Goal: Task Accomplishment & Management: Complete application form

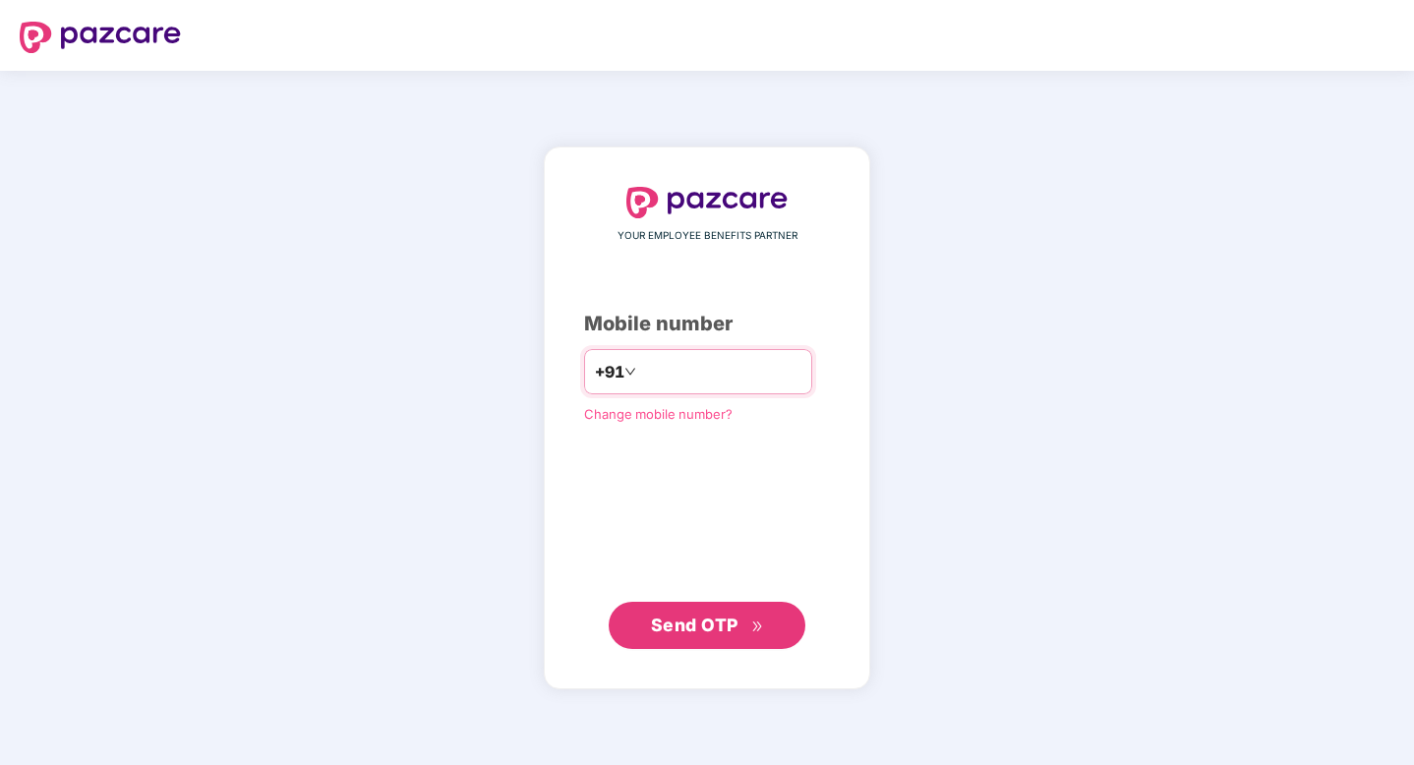
click at [642, 368] on input "********" at bounding box center [720, 371] width 161 height 31
type input "**********"
click at [720, 627] on span "Send OTP" at bounding box center [695, 625] width 88 height 21
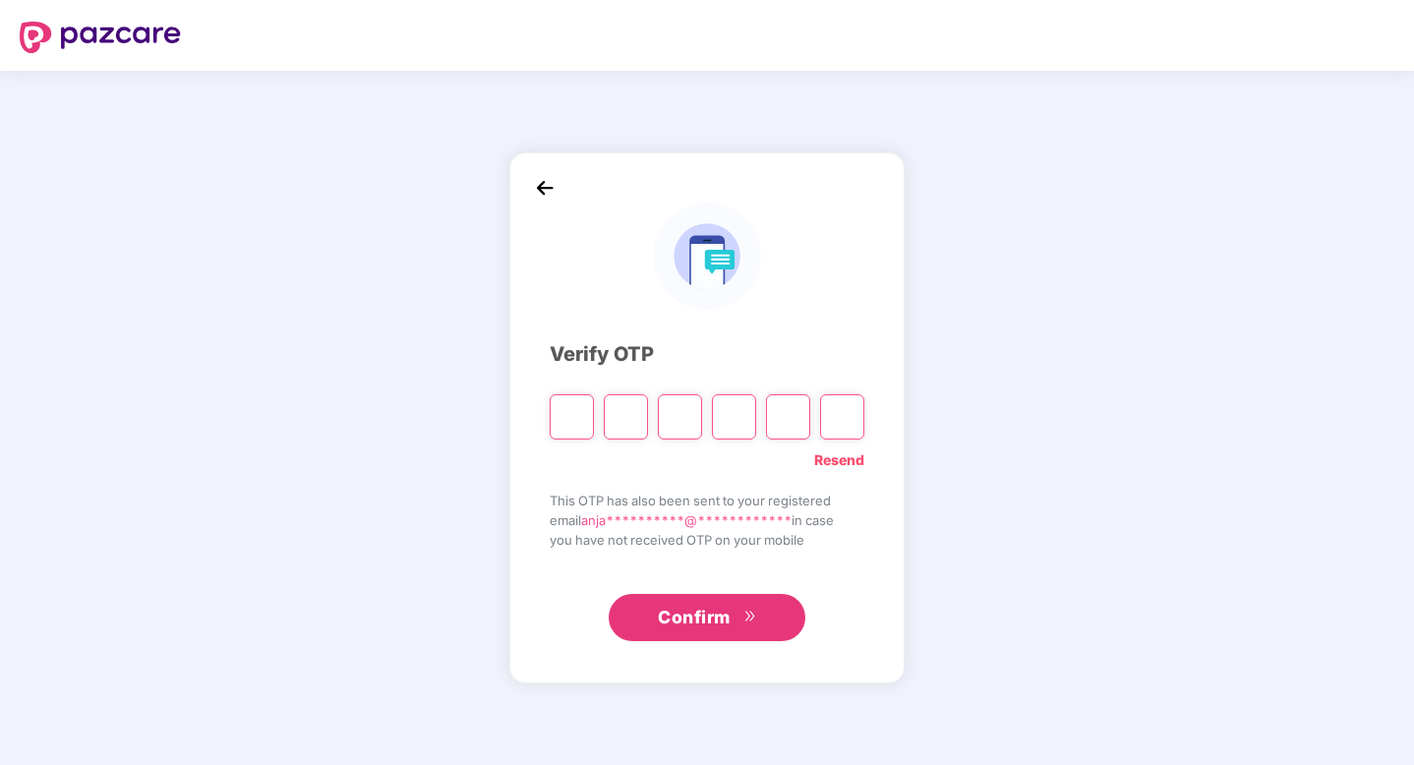
type input "*"
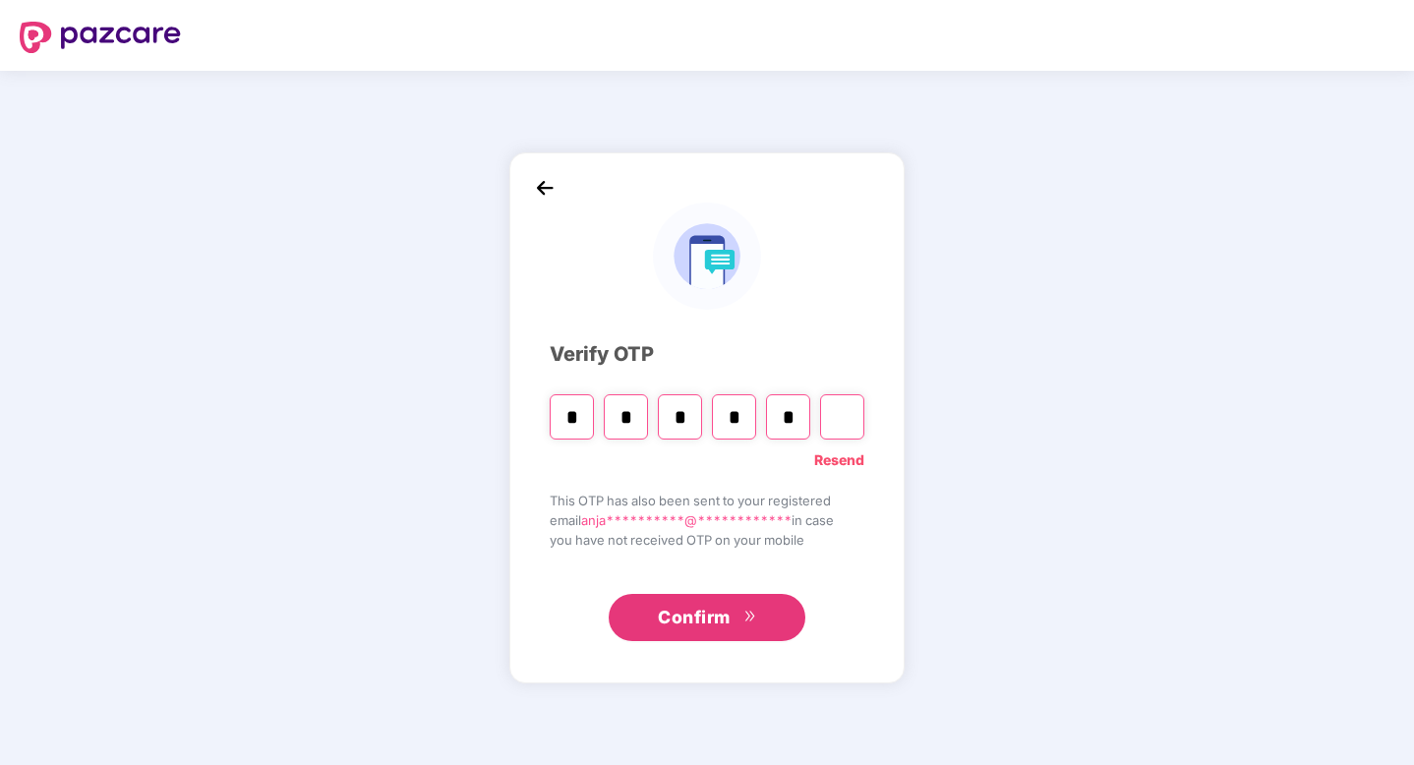
type input "*"
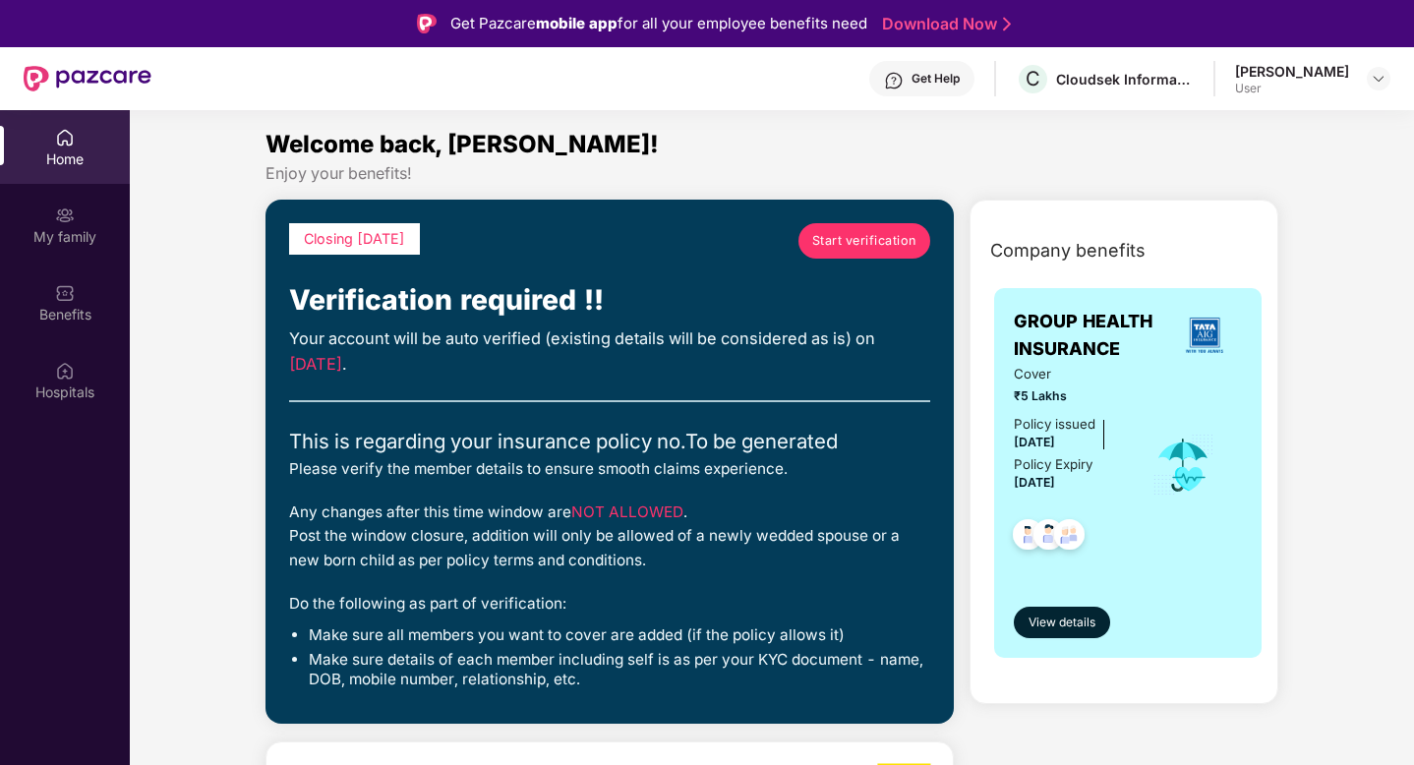
click at [848, 246] on span "Start verification" at bounding box center [864, 241] width 104 height 20
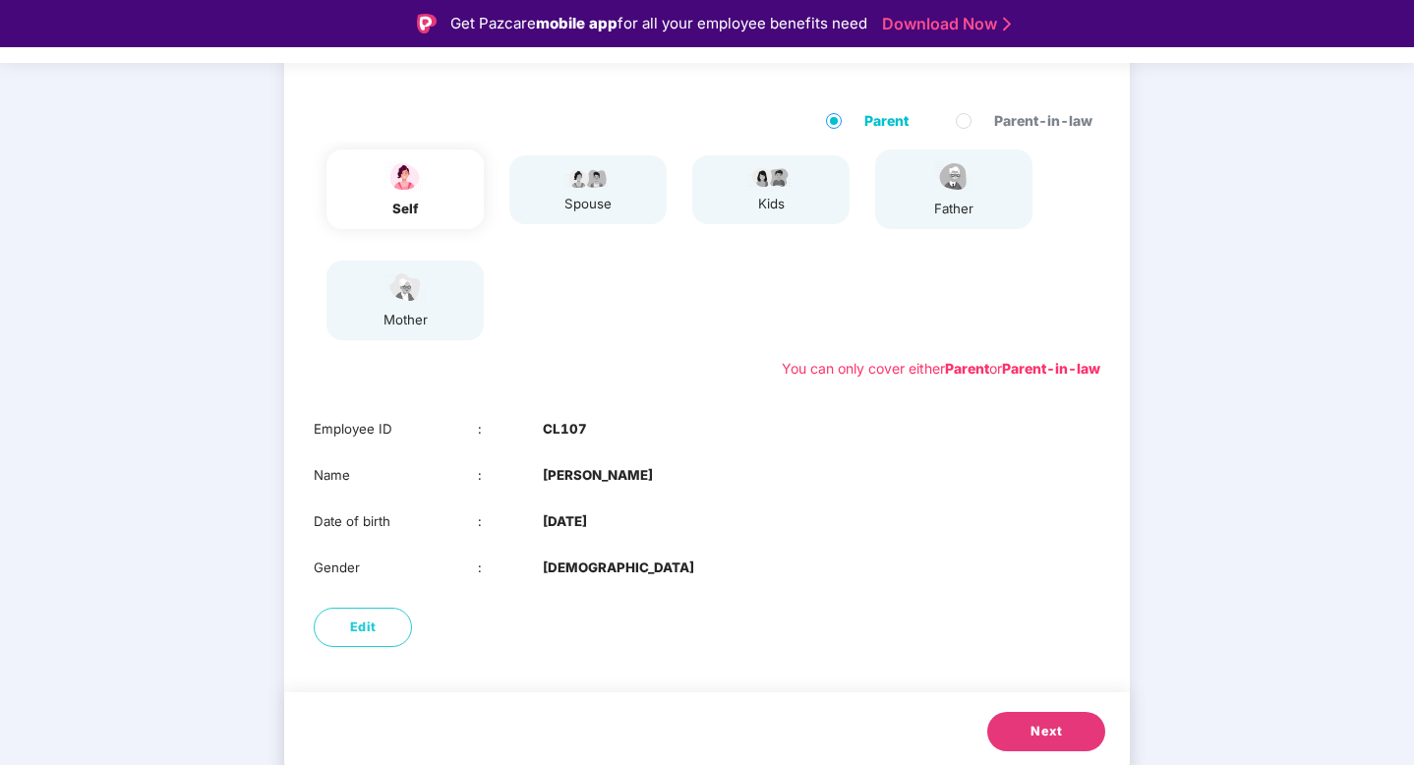
scroll to position [179, 0]
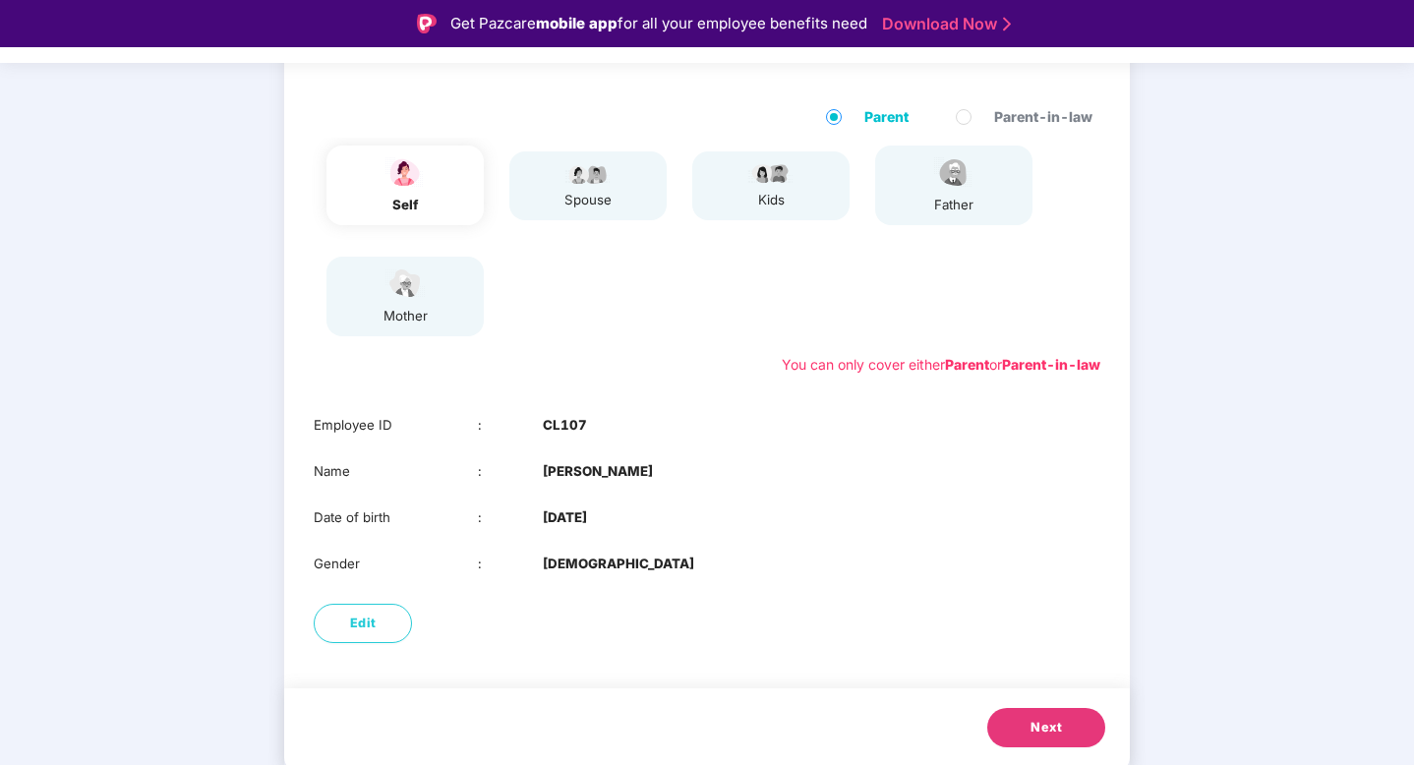
click at [1052, 730] on span "Next" at bounding box center [1046, 728] width 31 height 20
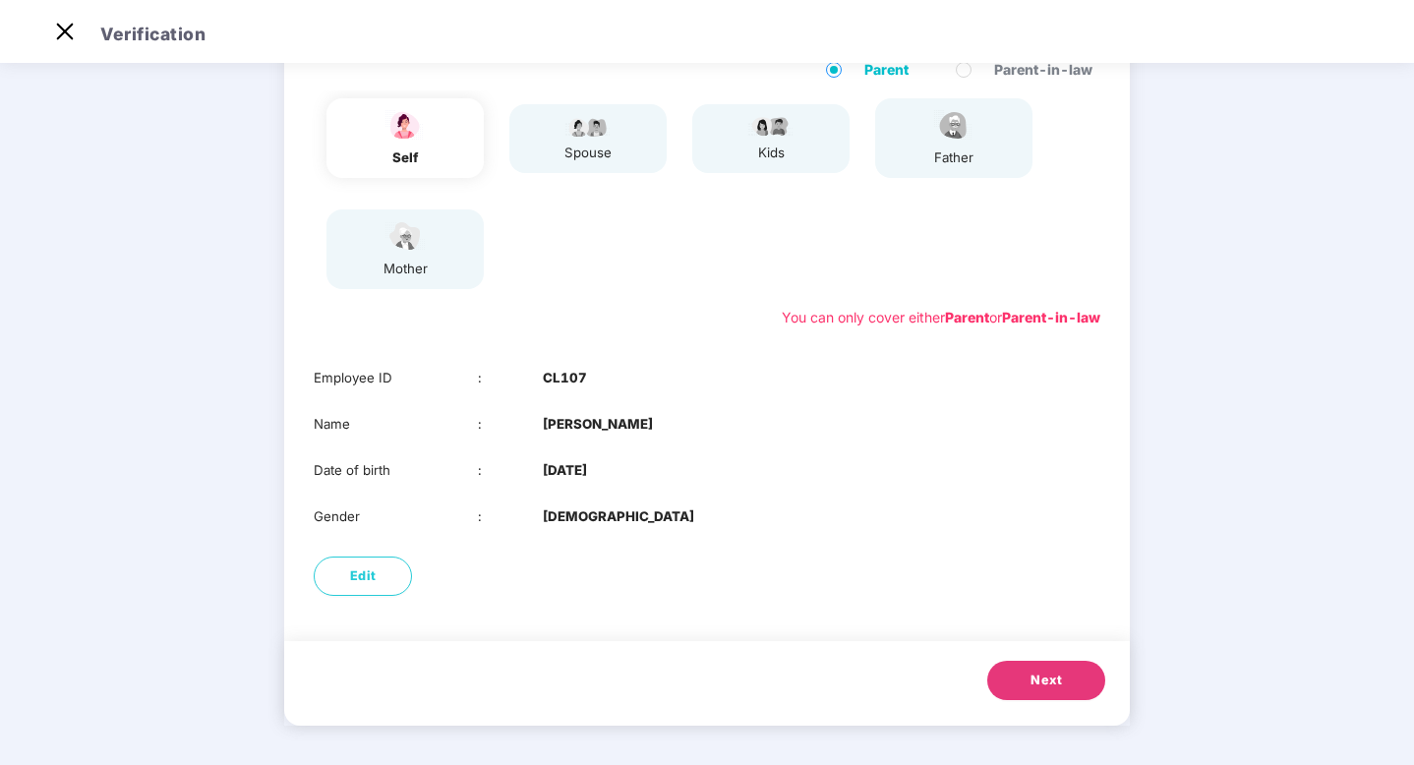
scroll to position [133, 0]
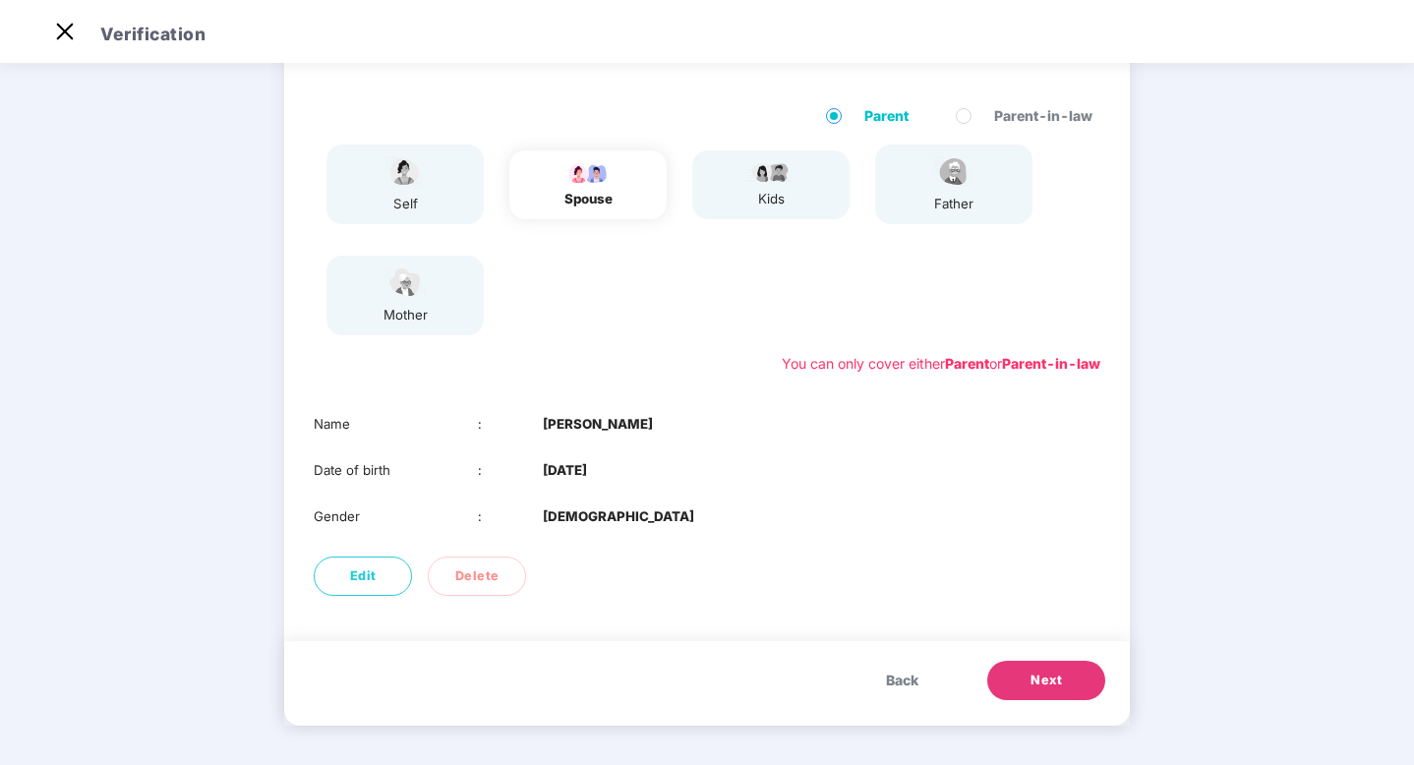
click at [1022, 686] on button "Next" at bounding box center [1047, 680] width 118 height 39
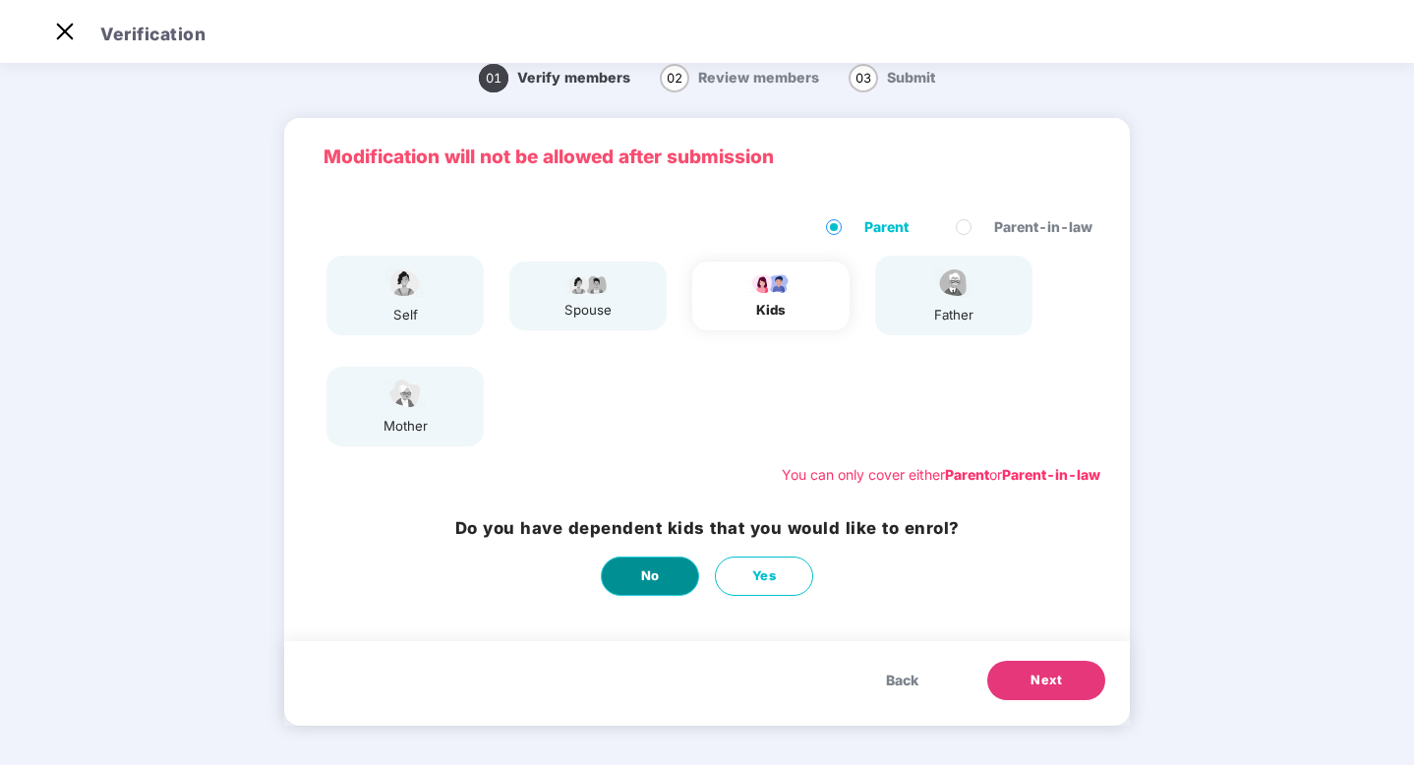
click at [631, 587] on button "No" at bounding box center [650, 576] width 98 height 39
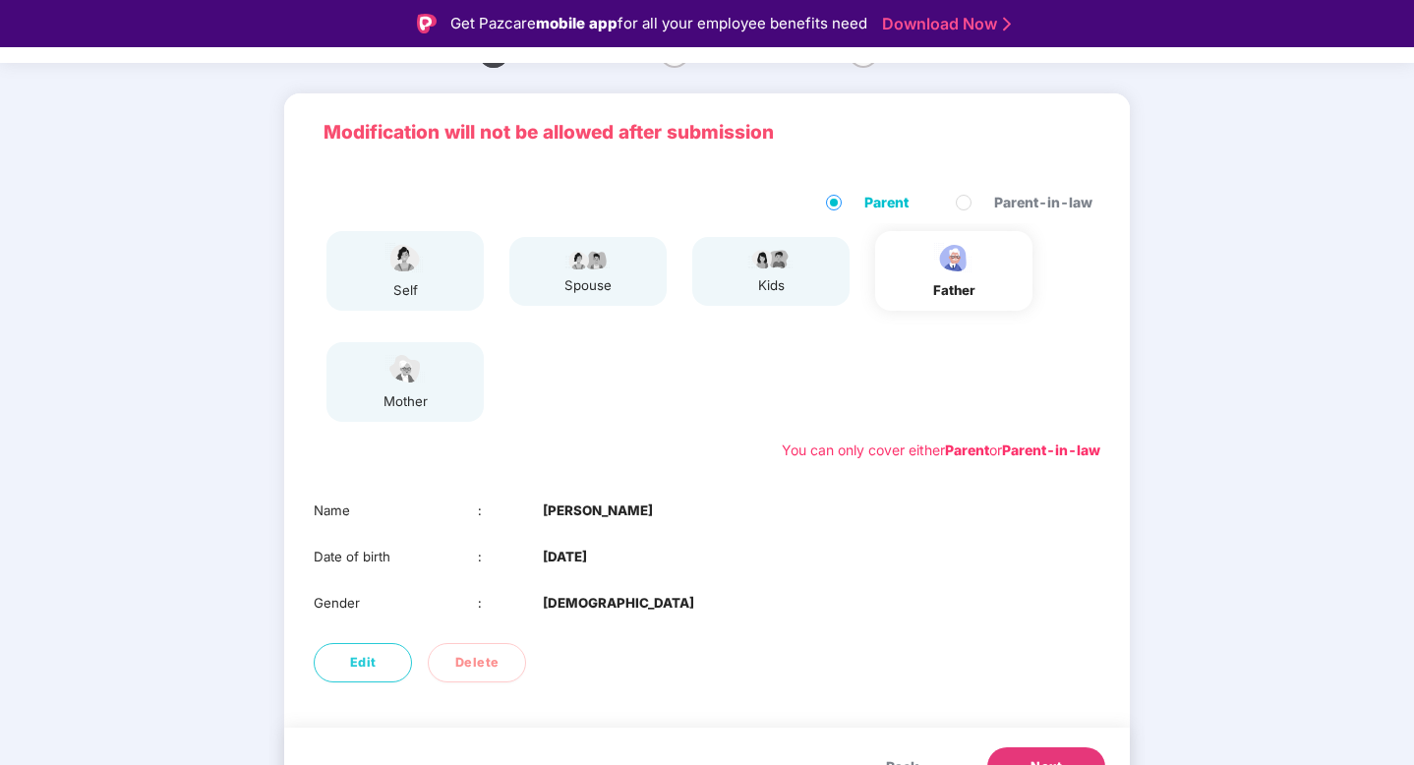
scroll to position [133, 0]
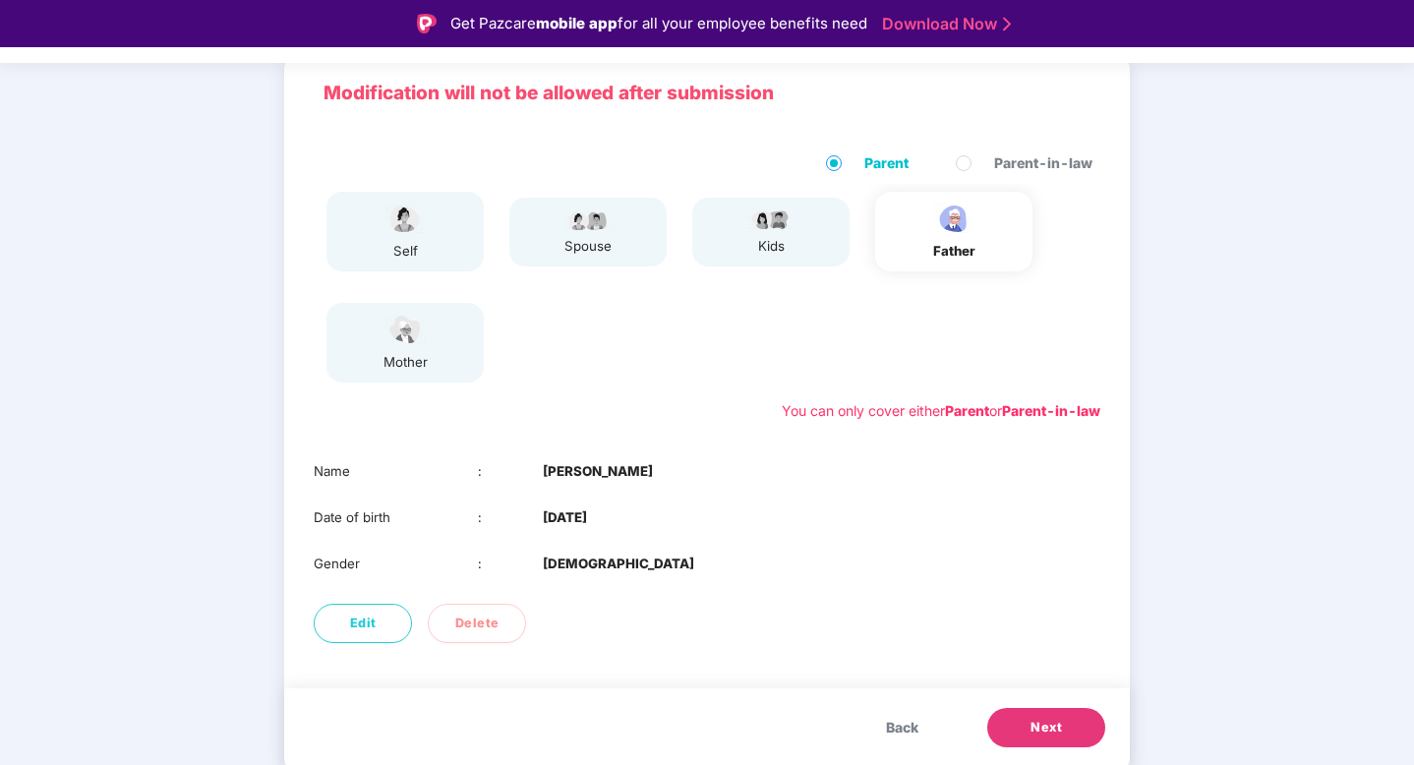
click at [1015, 713] on button "Next" at bounding box center [1047, 727] width 118 height 39
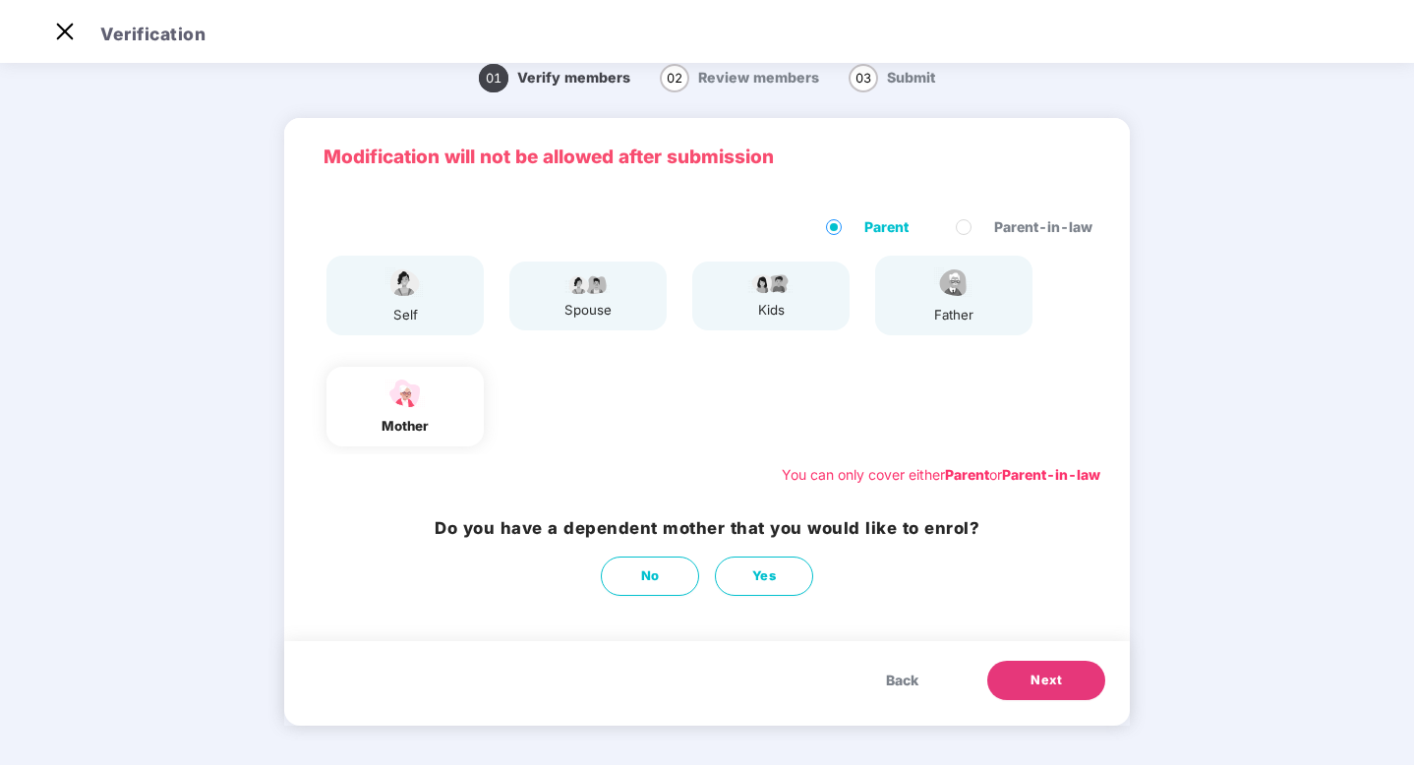
click at [932, 305] on div "father" at bounding box center [953, 315] width 49 height 21
click at [638, 588] on button "No" at bounding box center [650, 576] width 98 height 39
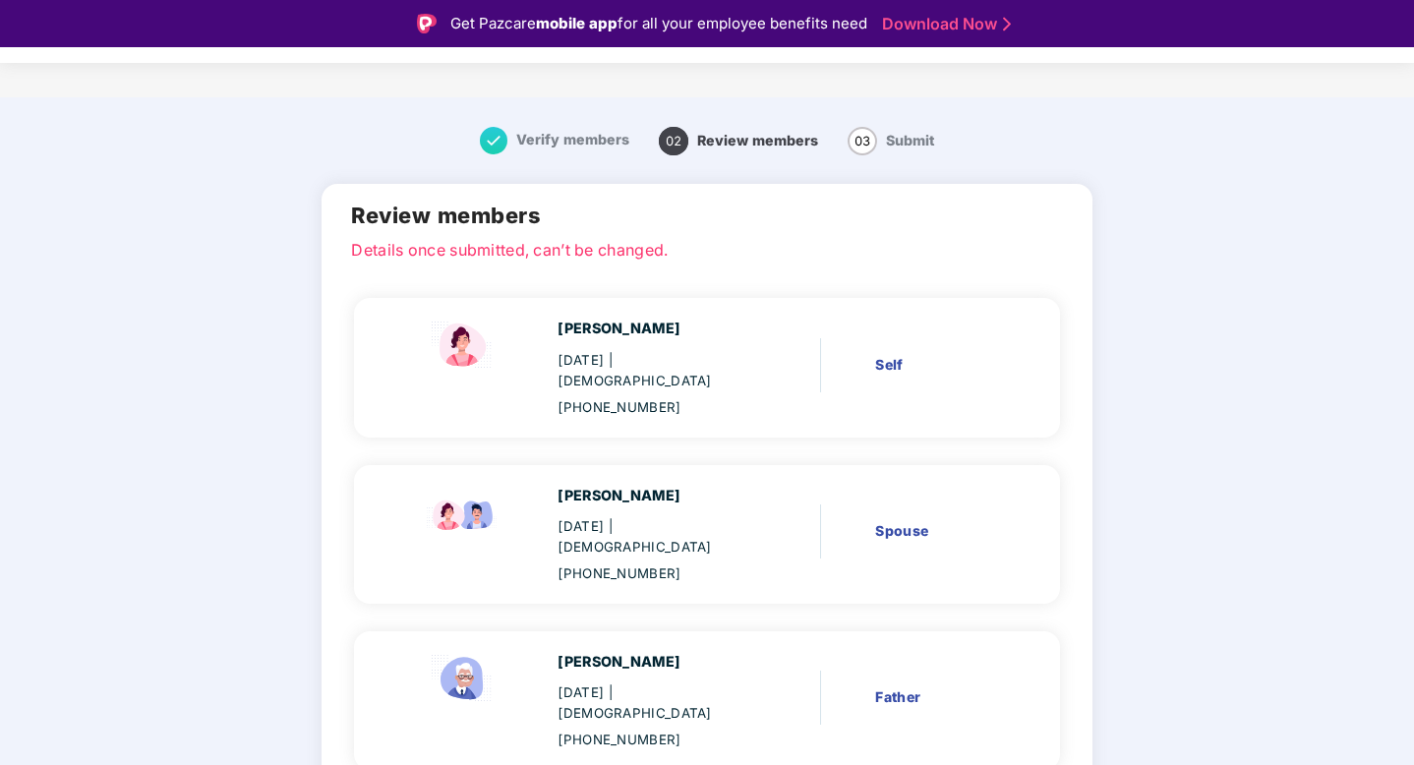
scroll to position [71, 0]
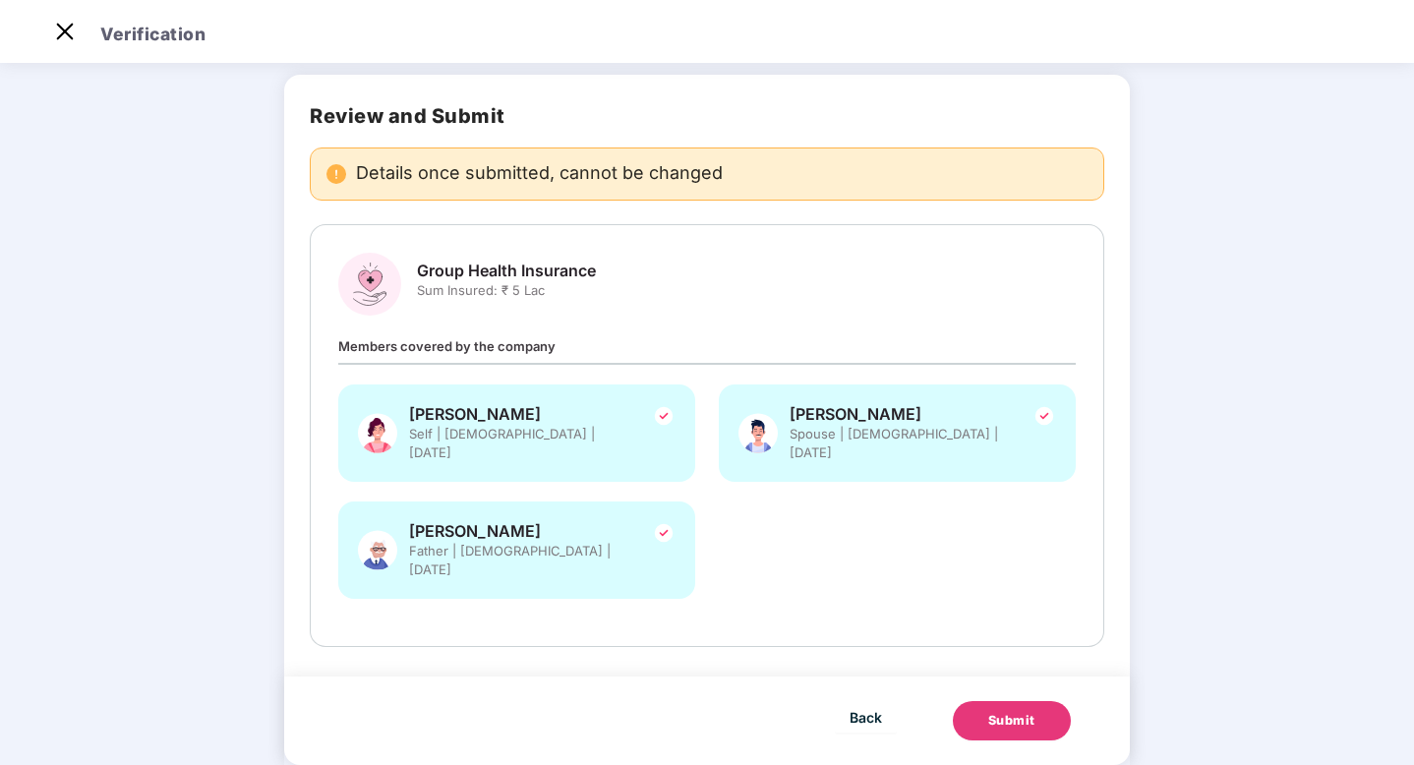
click at [982, 701] on button "Submit" at bounding box center [1012, 720] width 118 height 39
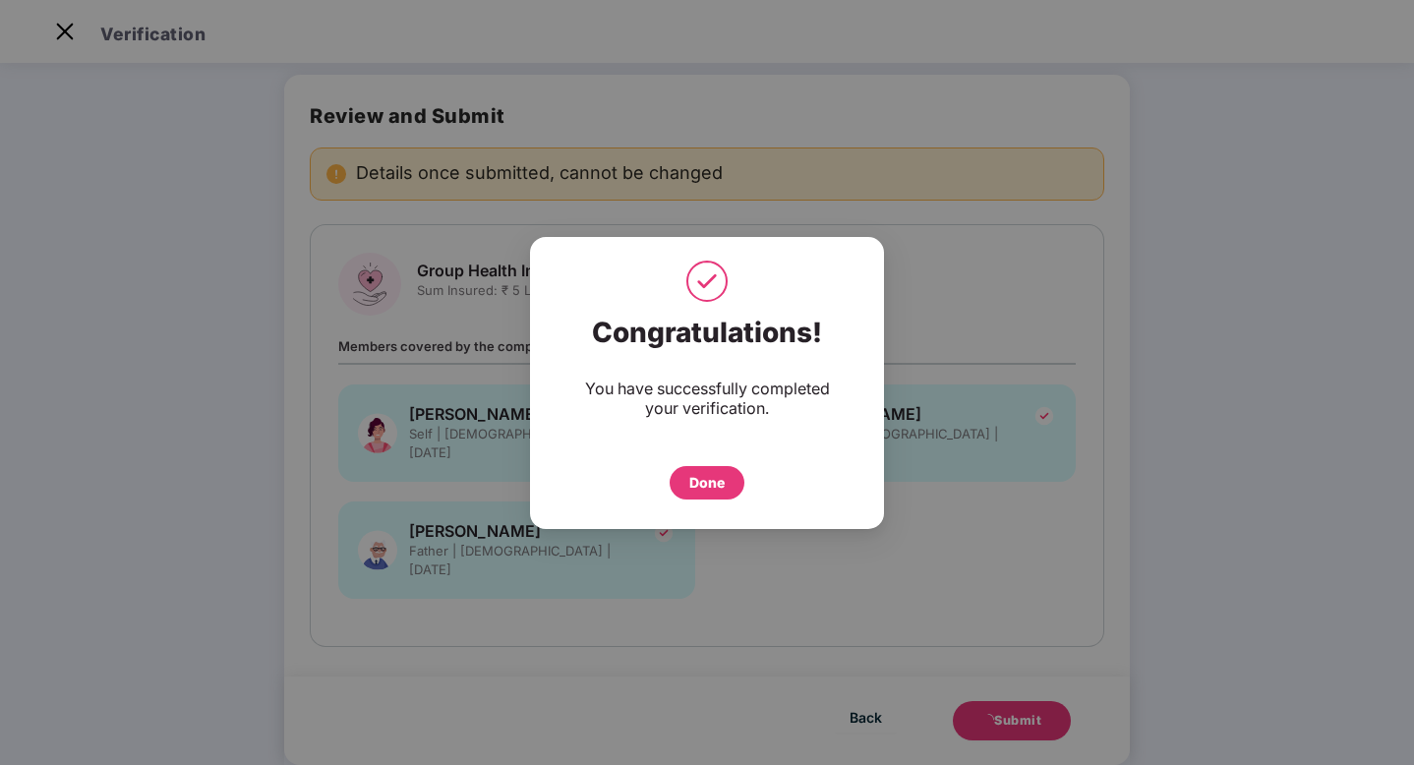
click at [715, 482] on div "Done" at bounding box center [706, 483] width 35 height 22
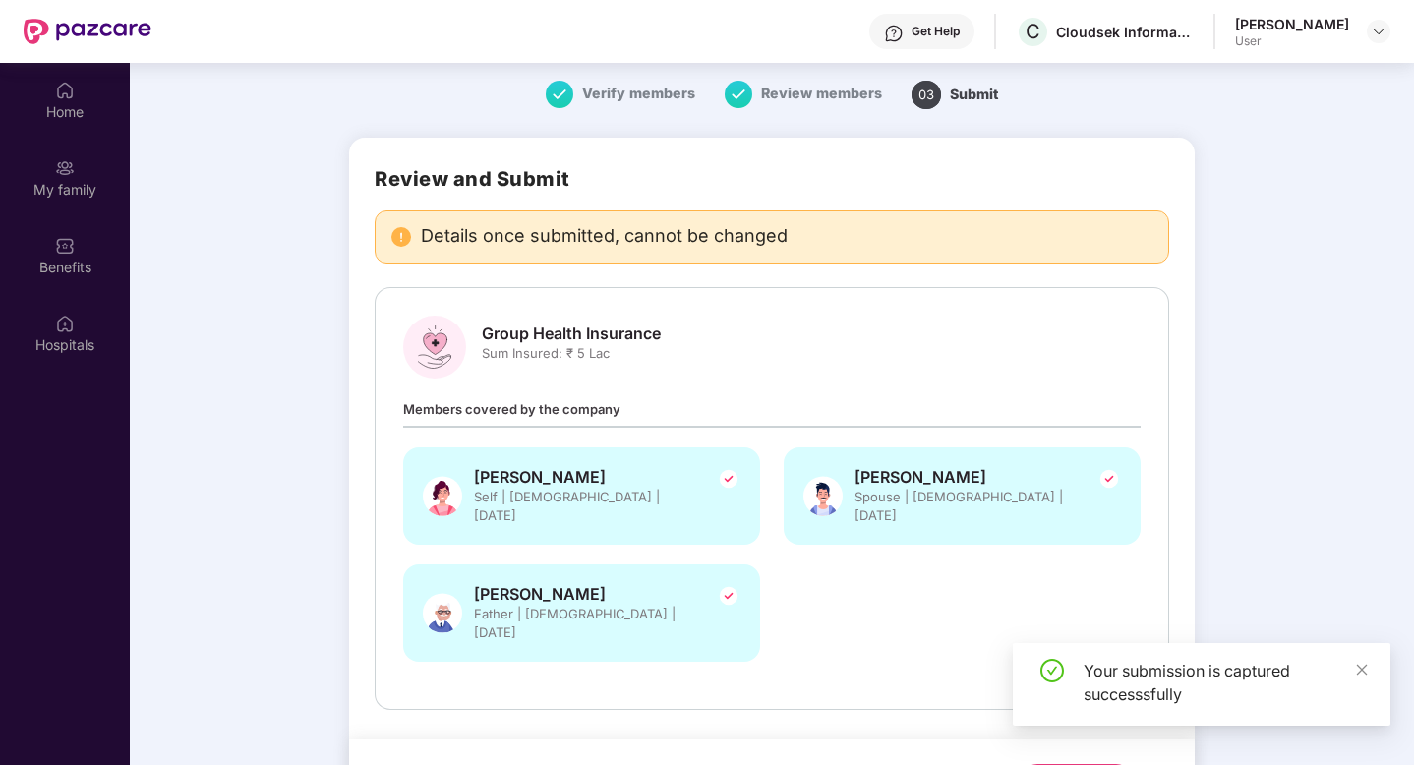
scroll to position [110, 0]
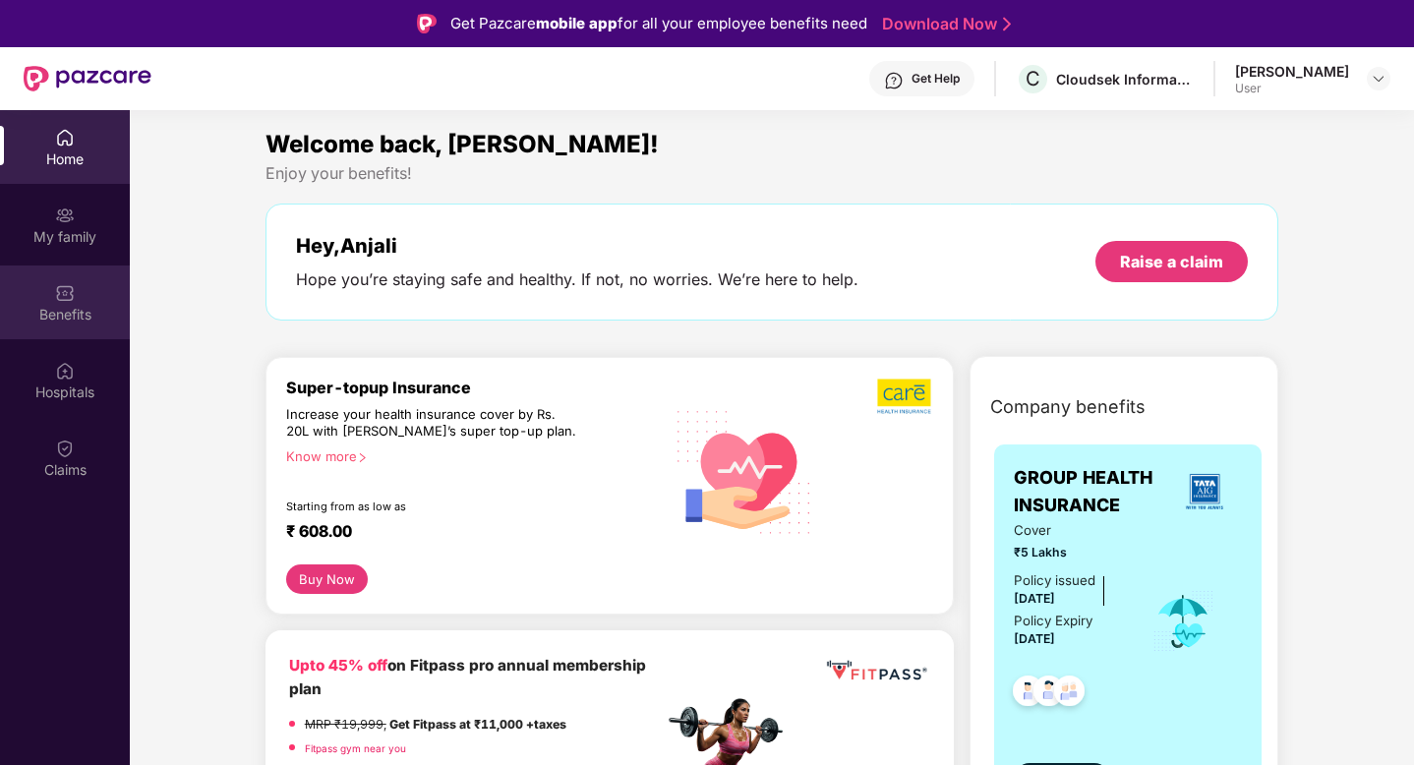
click at [68, 324] on div "Benefits" at bounding box center [65, 303] width 130 height 74
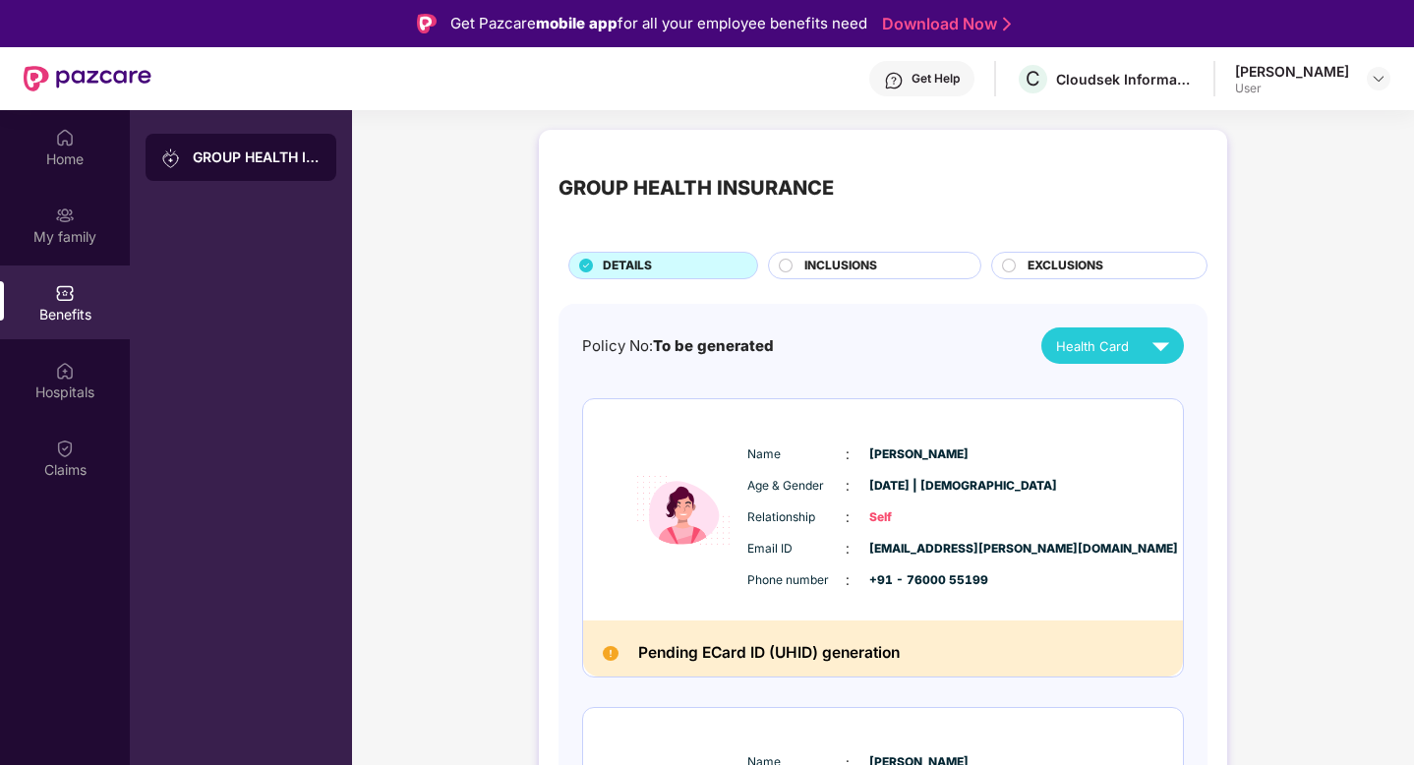
click at [921, 265] on div "INCLUSIONS" at bounding box center [883, 268] width 176 height 22
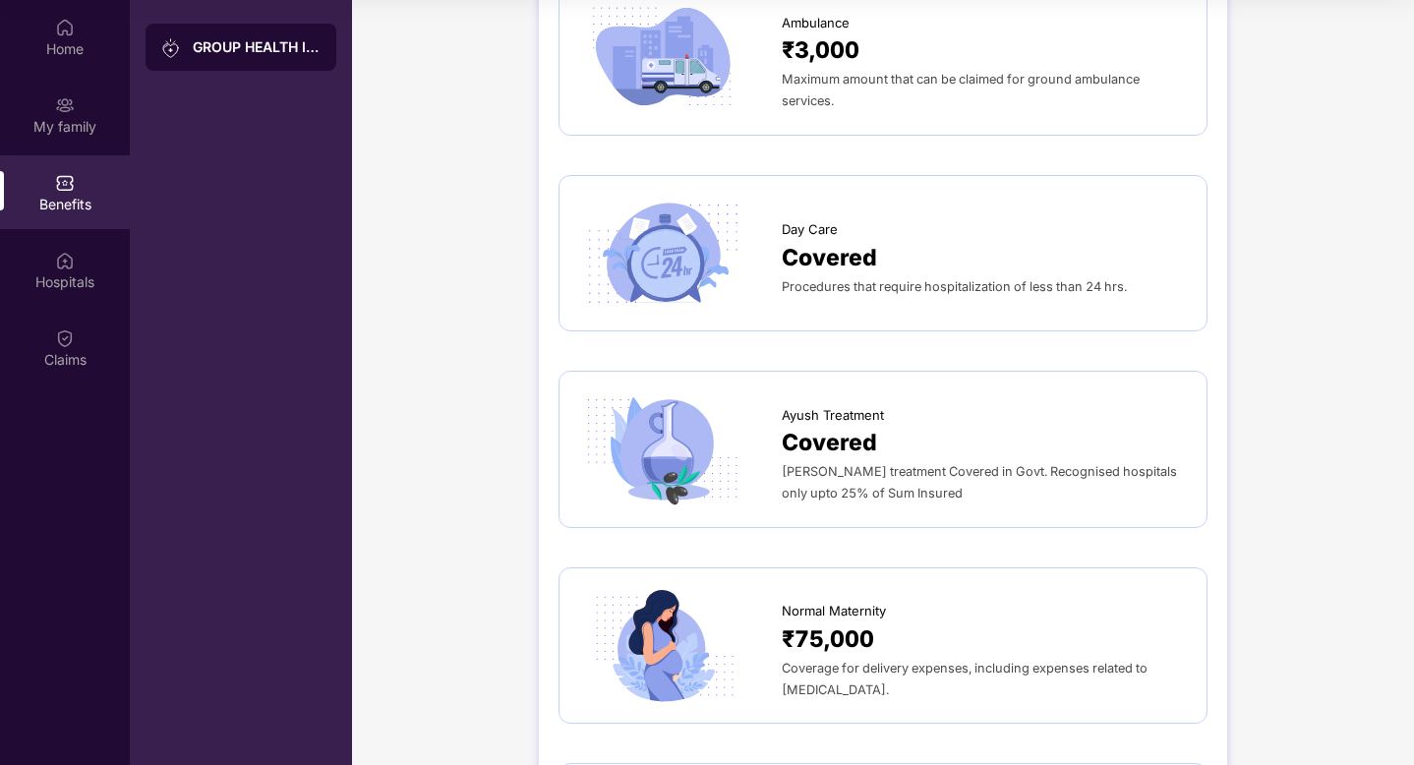
scroll to position [1436, 0]
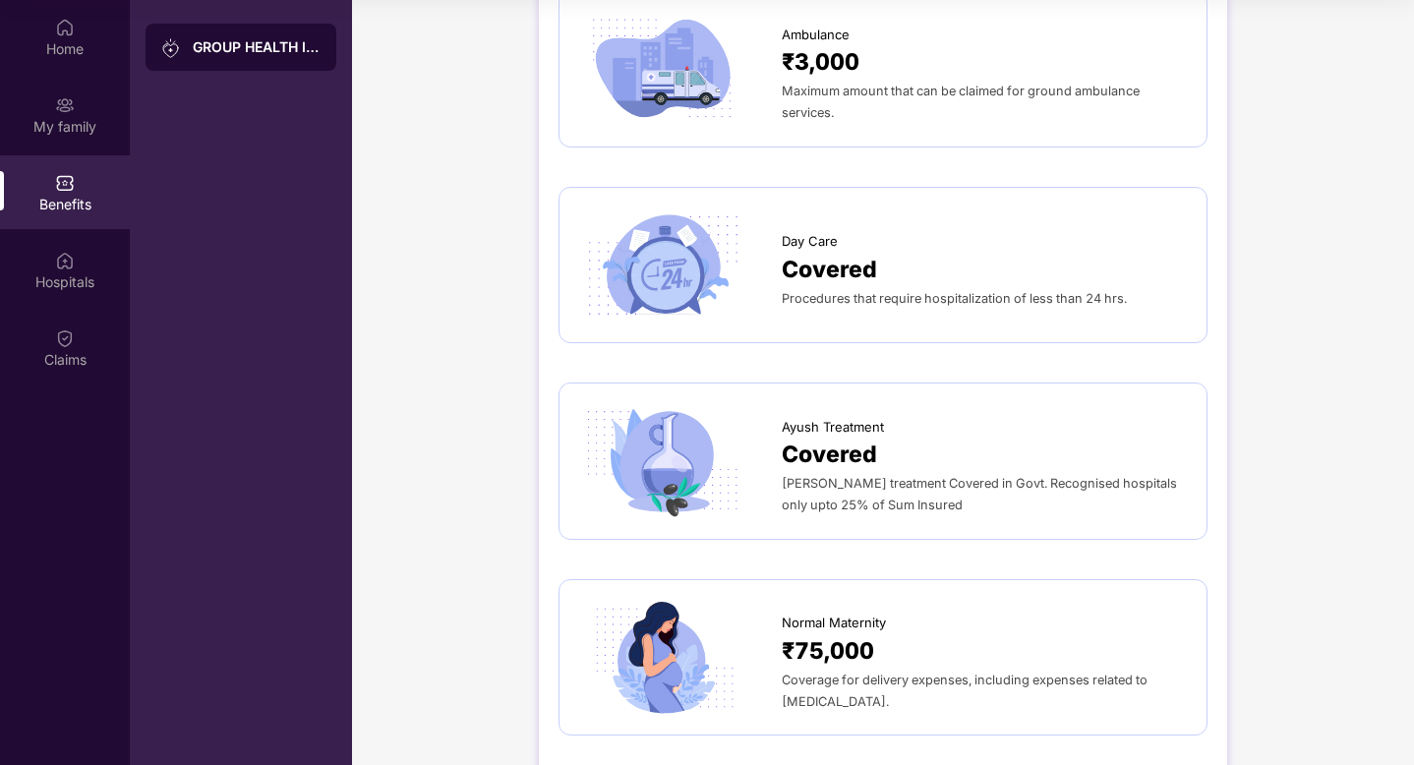
click at [1057, 645] on div "₹75,000" at bounding box center [984, 650] width 405 height 35
click at [977, 662] on div "₹75,000" at bounding box center [984, 650] width 405 height 35
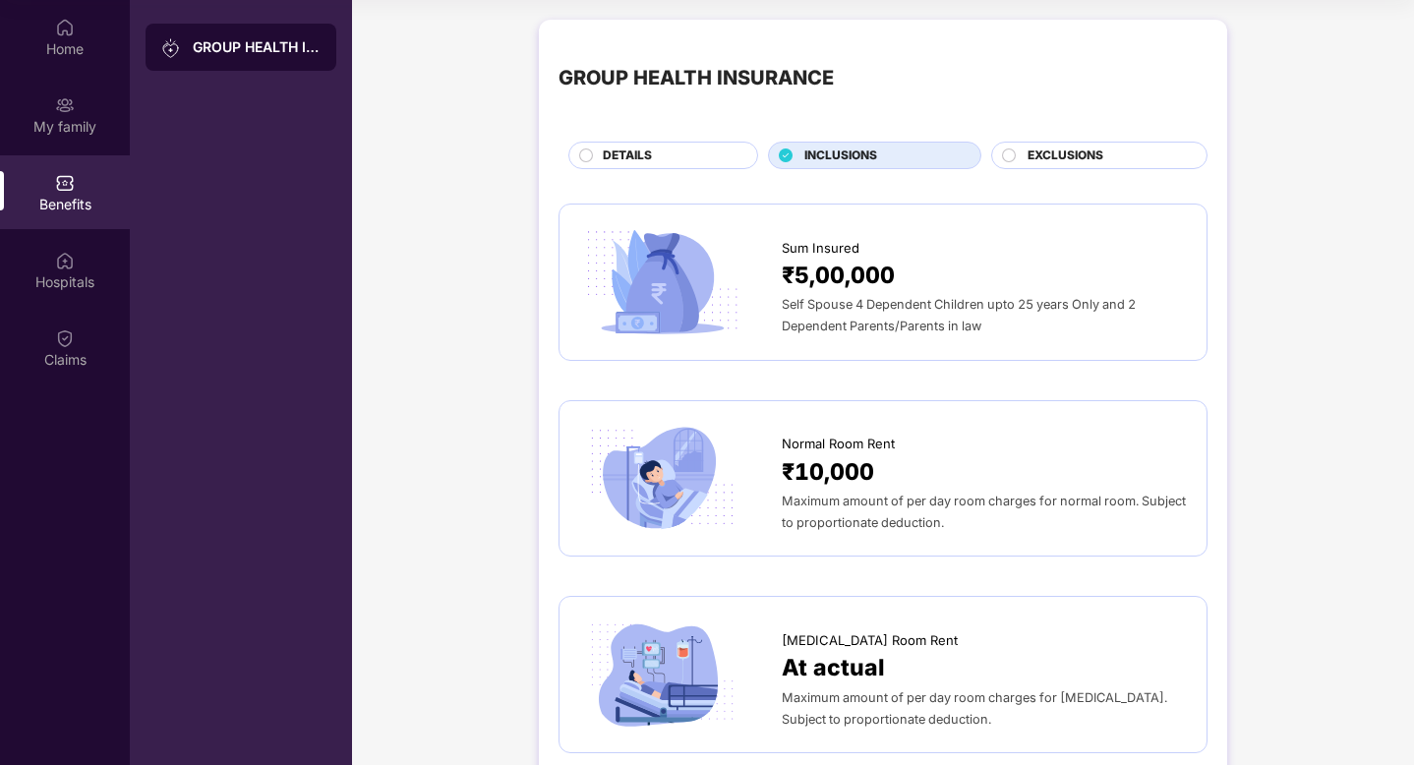
scroll to position [0, 0]
